Goal: Check status: Check status

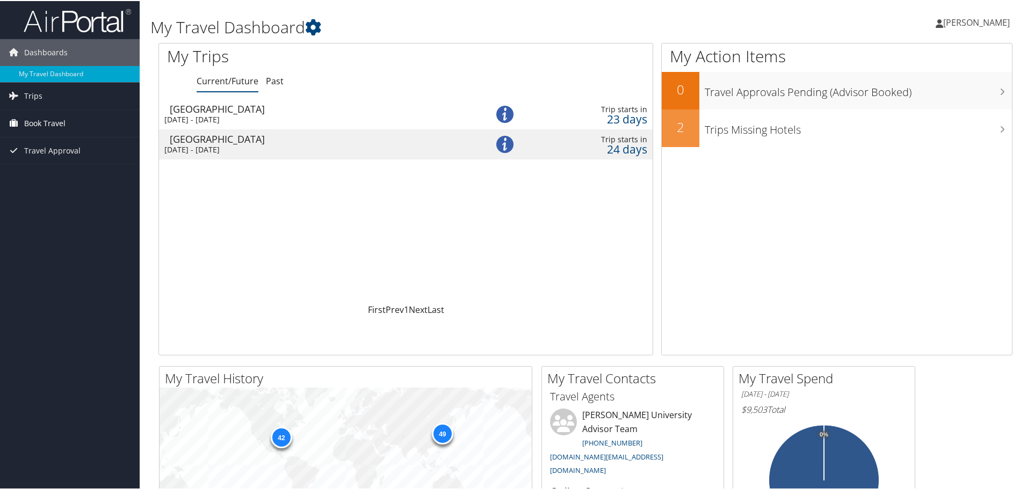
click at [42, 126] on span "Book Travel" at bounding box center [44, 122] width 41 height 27
click at [33, 100] on span "Trips" at bounding box center [33, 95] width 18 height 27
click at [49, 245] on span "Travel Approval" at bounding box center [52, 246] width 56 height 27
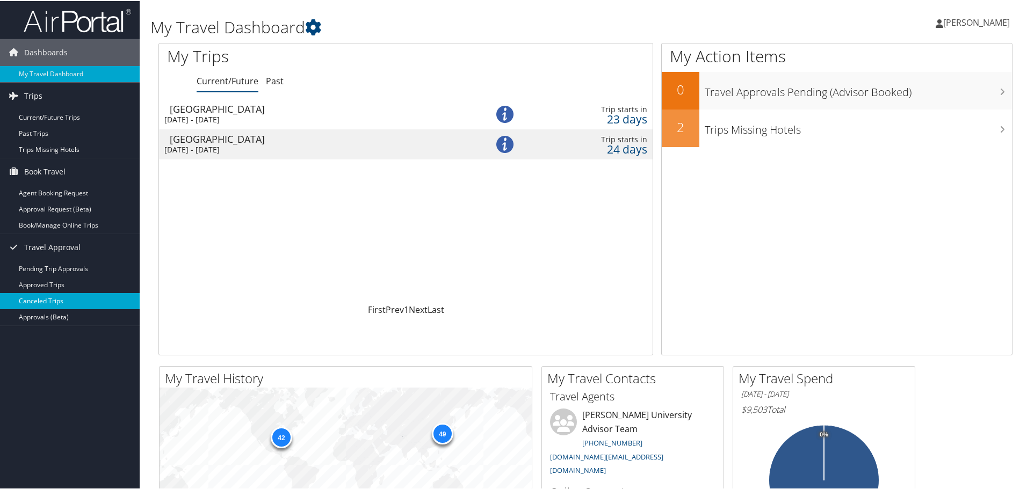
click at [96, 296] on link "Canceled Trips" at bounding box center [70, 300] width 140 height 16
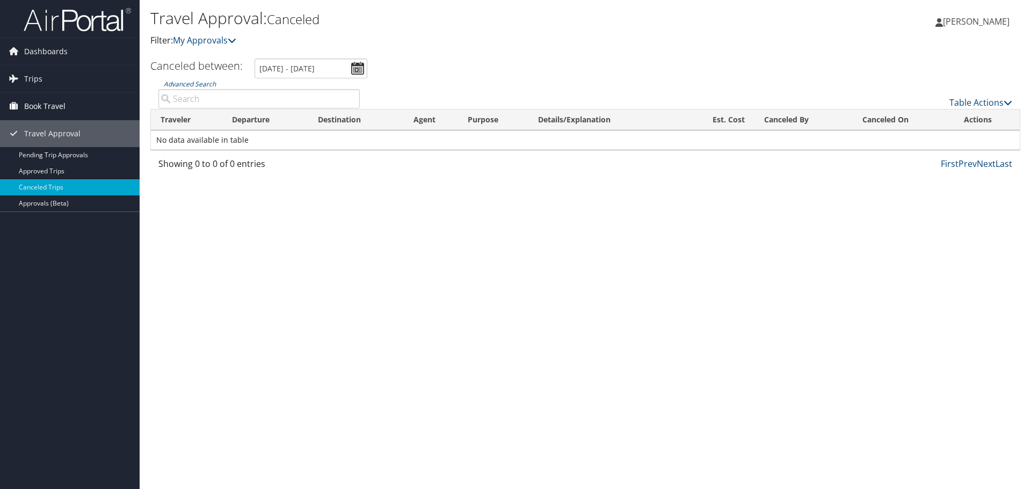
click at [39, 105] on span "Book Travel" at bounding box center [44, 106] width 41 height 27
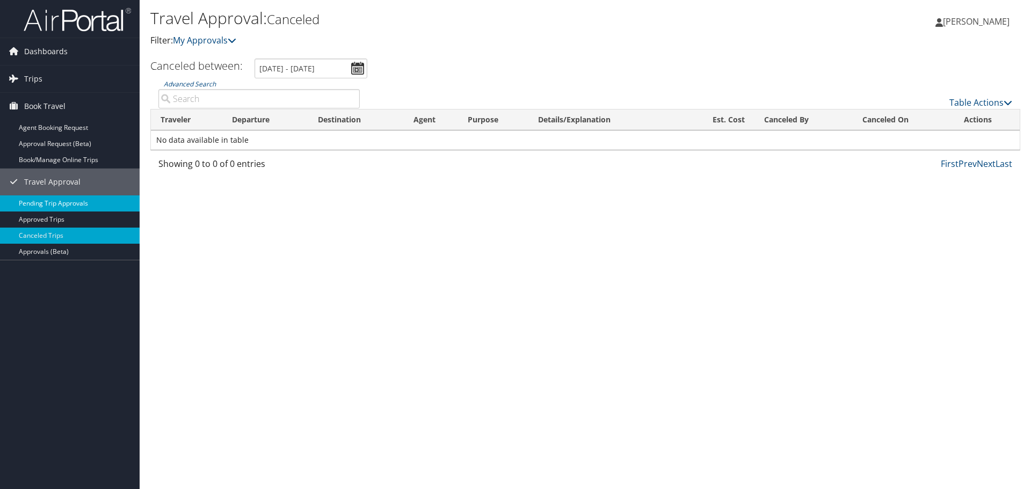
click at [67, 204] on link "Pending Trip Approvals" at bounding box center [70, 203] width 140 height 16
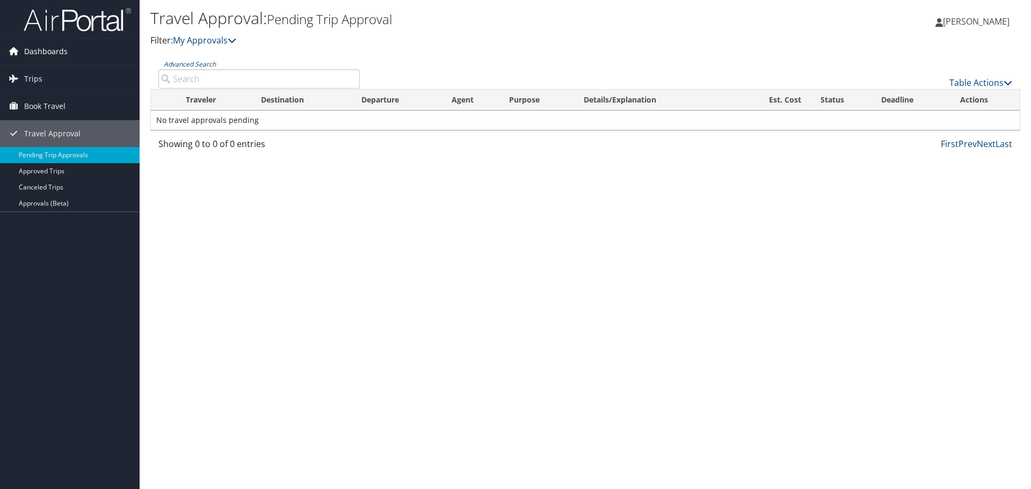
click at [51, 53] on span "Dashboards" at bounding box center [45, 51] width 43 height 27
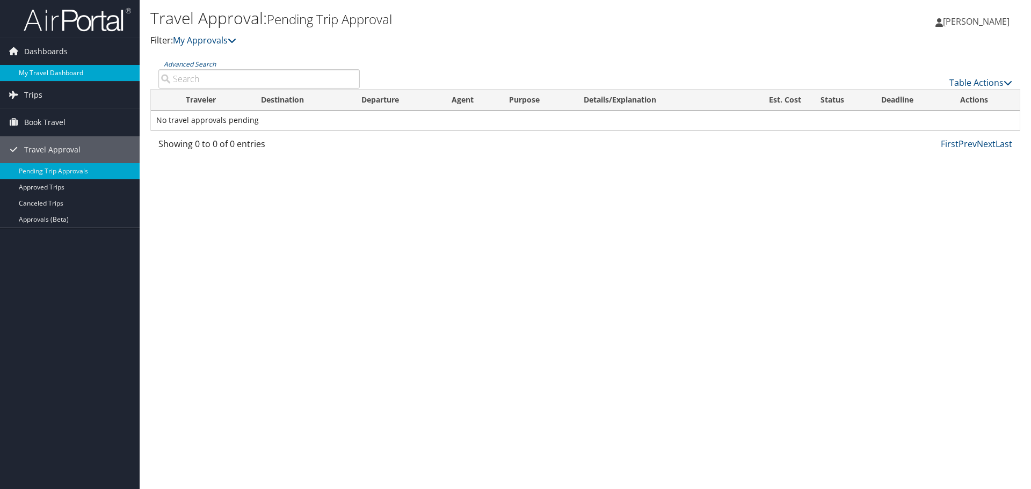
click at [56, 71] on link "My Travel Dashboard" at bounding box center [70, 73] width 140 height 16
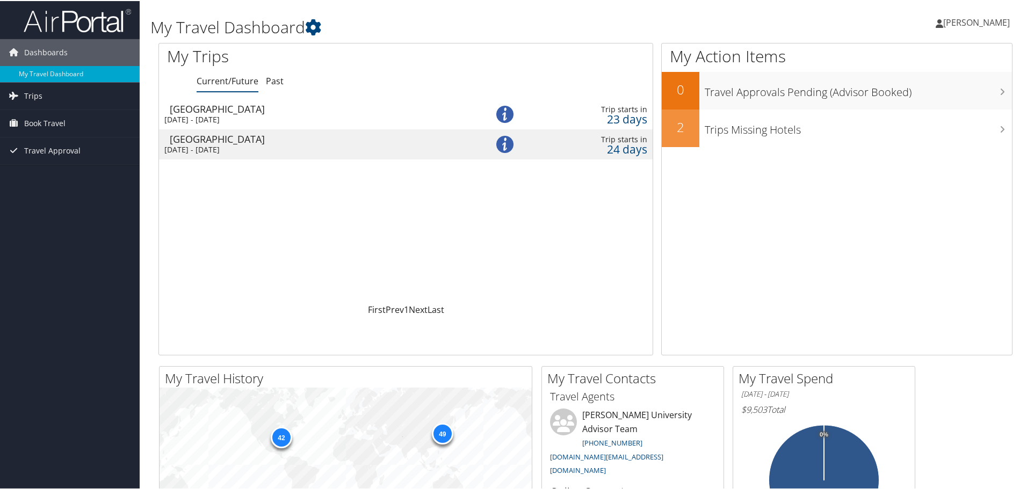
click at [316, 118] on div "Thu 6 Nov 2025 - Sun 23 Nov 2025" at bounding box center [311, 119] width 295 height 10
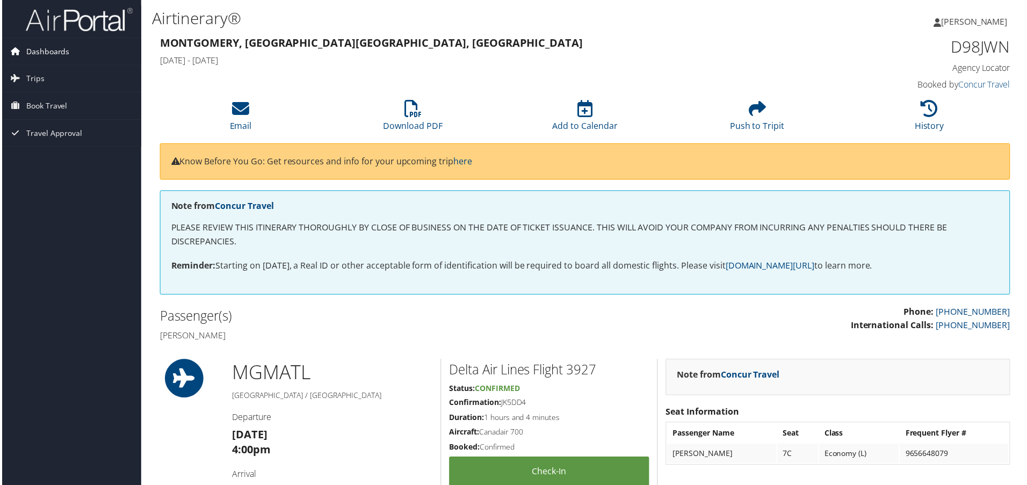
click at [47, 54] on span "Dashboards" at bounding box center [45, 51] width 43 height 27
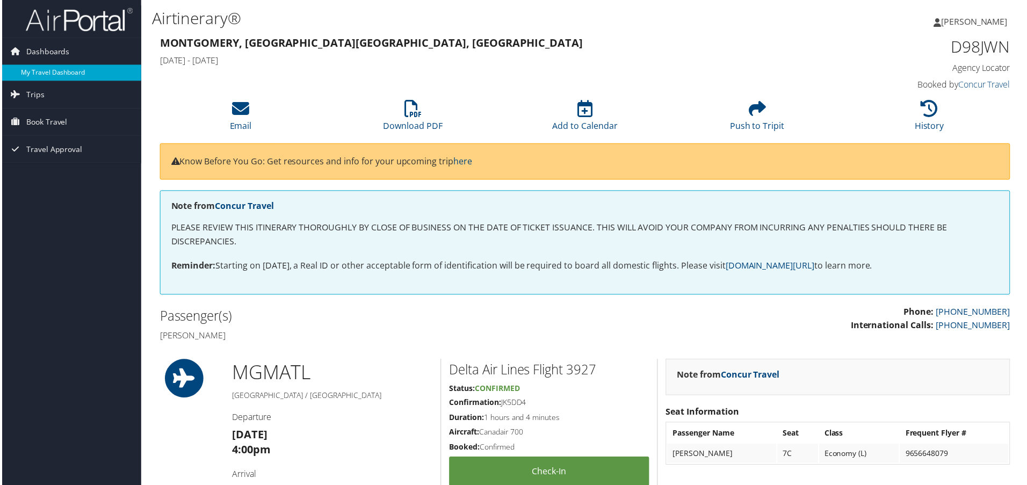
click at [58, 72] on link "My Travel Dashboard" at bounding box center [70, 73] width 140 height 16
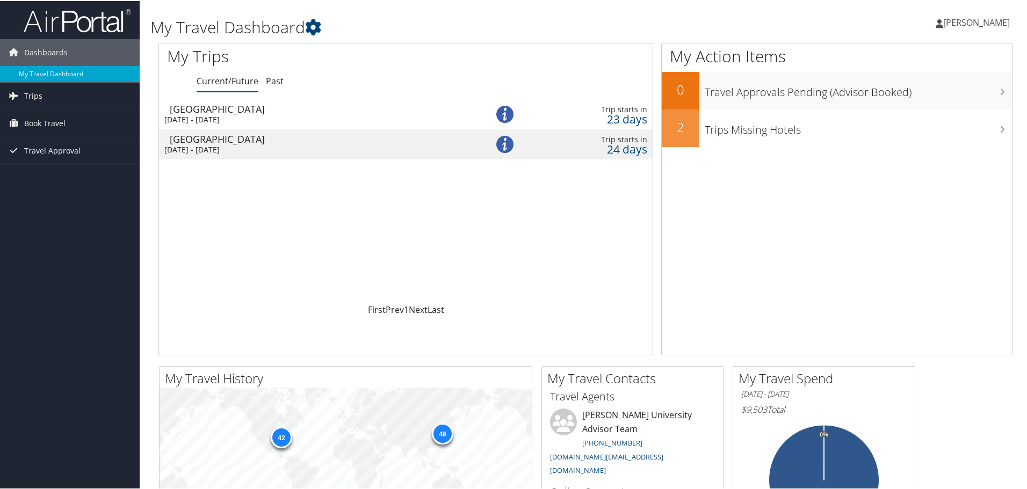
click at [231, 149] on div "Fri 7 Nov 2025 - Sun 23 Nov 2025" at bounding box center [311, 149] width 295 height 10
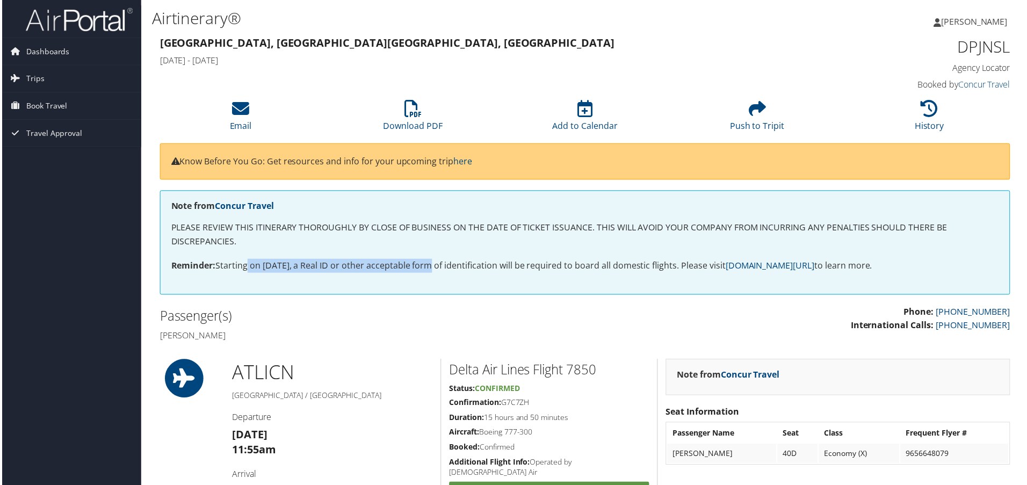
drag, startPoint x: 242, startPoint y: 267, endPoint x: 427, endPoint y: 275, distance: 184.9
click at [426, 275] on div "Note from Concur Travel PLEASE REVIEW THIS ITINERARY THOROUGHLY BY CLOSE OF BUS…" at bounding box center [585, 243] width 854 height 105
click at [38, 47] on span "Dashboards" at bounding box center [45, 51] width 43 height 27
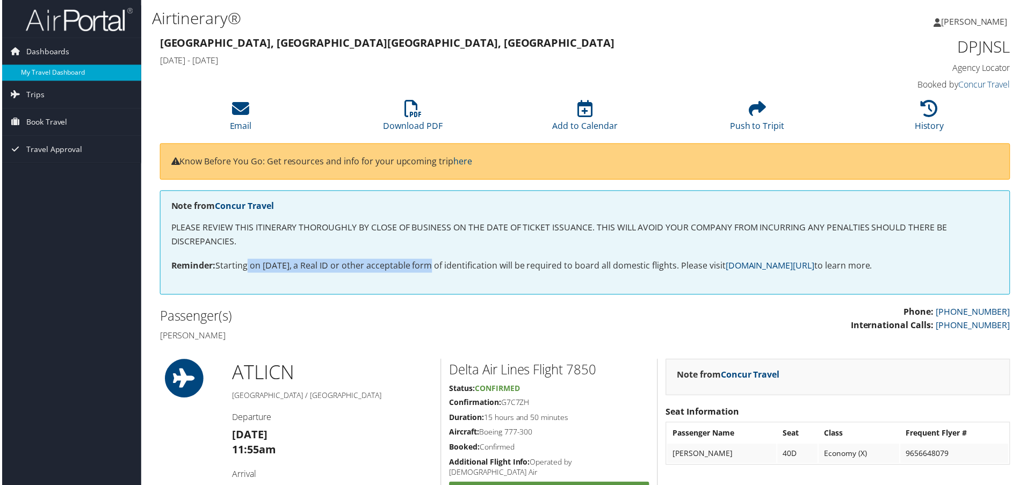
click at [54, 76] on link "My Travel Dashboard" at bounding box center [70, 73] width 140 height 16
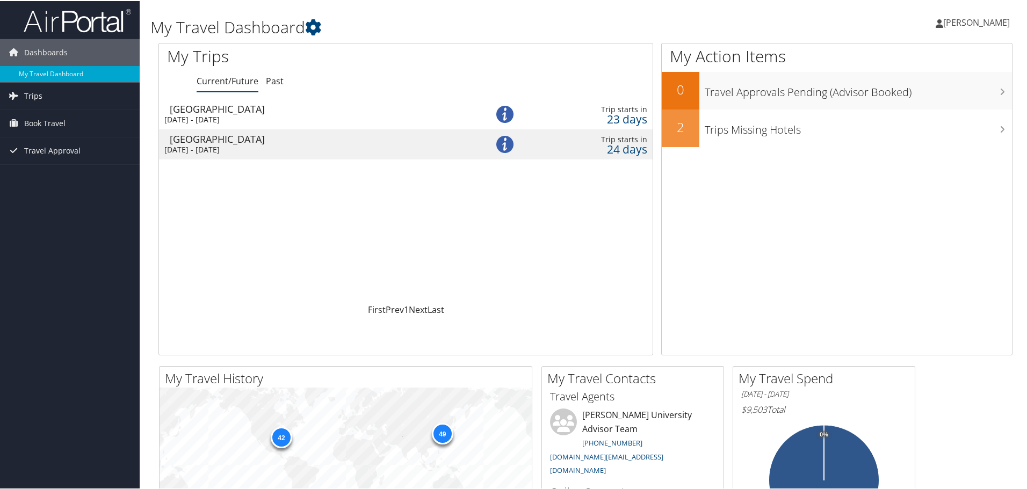
click at [300, 113] on td "Hanoi Thu 6 Nov 2025 - Sun 23 Nov 2025" at bounding box center [312, 113] width 306 height 30
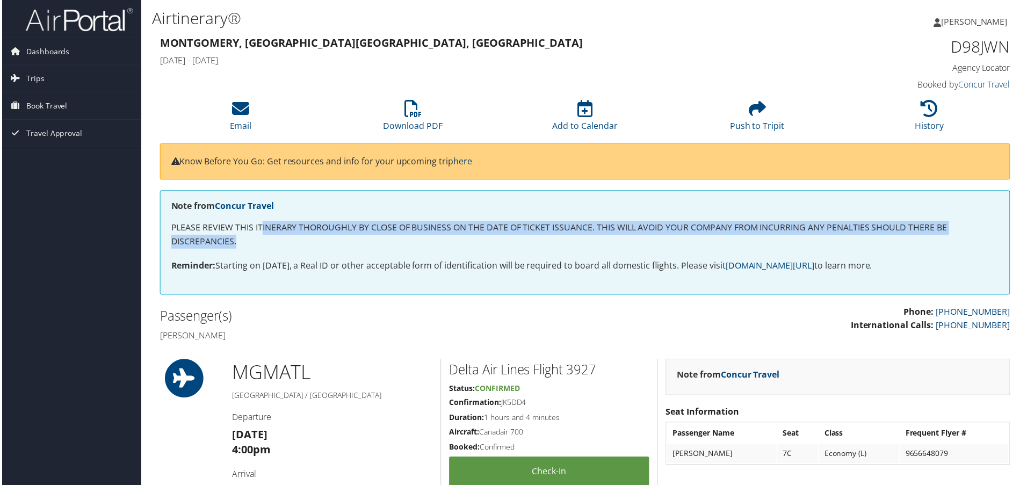
drag, startPoint x: 260, startPoint y: 228, endPoint x: 809, endPoint y: 245, distance: 549.1
click at [809, 245] on p "PLEASE REVIEW THIS ITINERARY THOROUGHLY BY CLOSE OF BUSINESS ON THE DATE OF TIC…" at bounding box center [585, 235] width 831 height 27
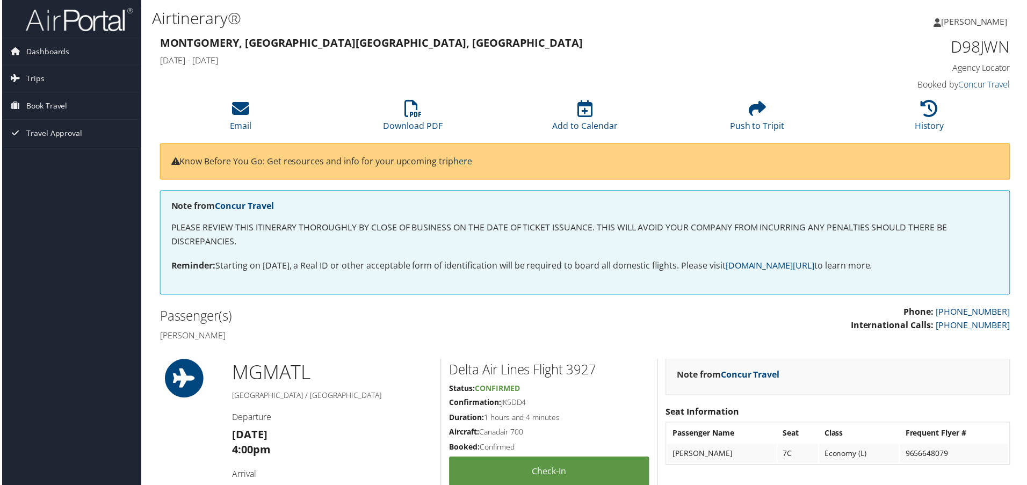
click at [344, 270] on p "Reminder: Starting on May 7, 2025, a Real ID or other acceptable form of identi…" at bounding box center [585, 267] width 831 height 14
drag, startPoint x: 221, startPoint y: 263, endPoint x: 484, endPoint y: 275, distance: 264.0
click at [484, 275] on div "Note from Concur Travel PLEASE REVIEW THIS ITINERARY THOROUGHLY BY CLOSE OF BUS…" at bounding box center [585, 243] width 854 height 105
click at [52, 56] on span "Dashboards" at bounding box center [45, 51] width 43 height 27
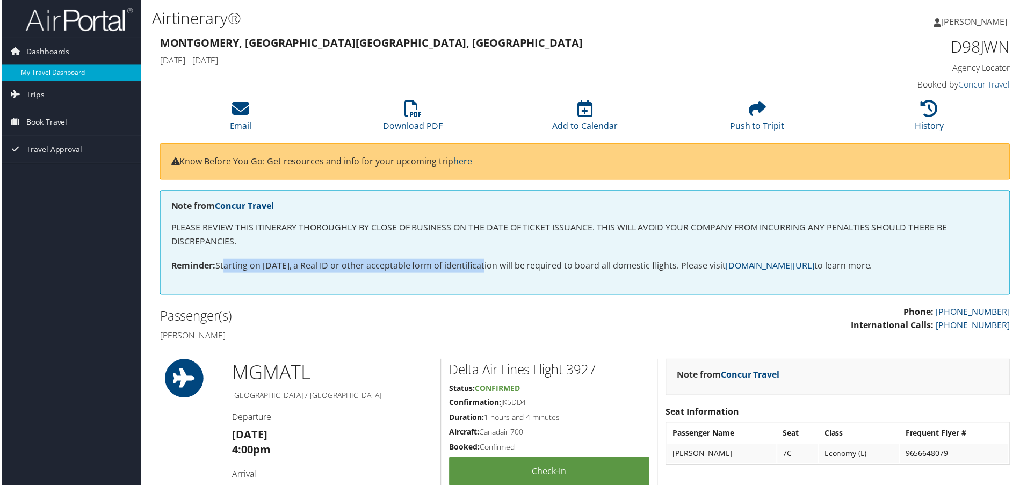
click at [54, 74] on link "My Travel Dashboard" at bounding box center [70, 73] width 140 height 16
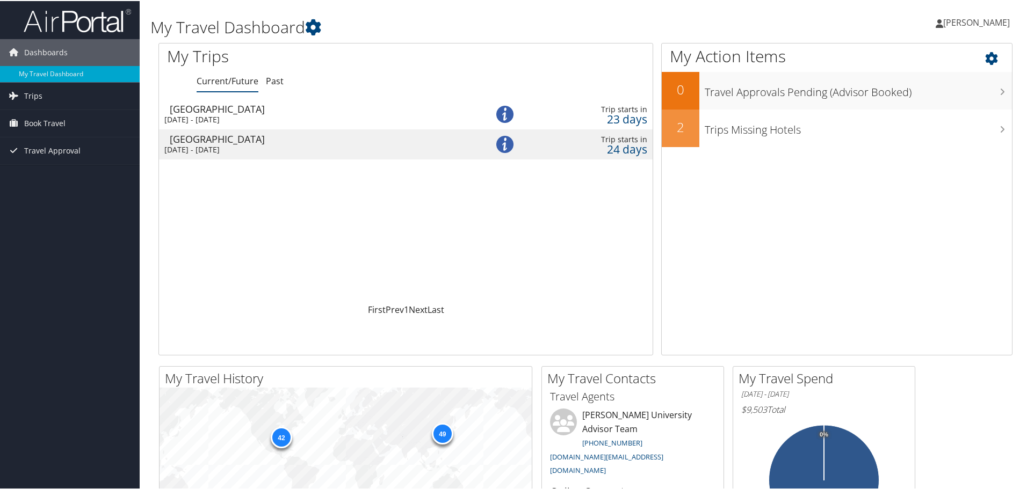
click at [936, 267] on div "My Action Items 0 Travel Approvals Pending (Advisor Booked) 2 Trips Missing Hot…" at bounding box center [836, 198] width 351 height 313
click at [261, 117] on div "[DATE] - [DATE]" at bounding box center [311, 119] width 295 height 10
